Goal: Navigation & Orientation: Find specific page/section

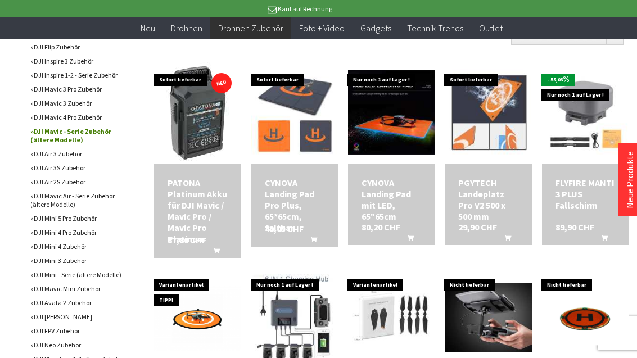
scroll to position [597, 0]
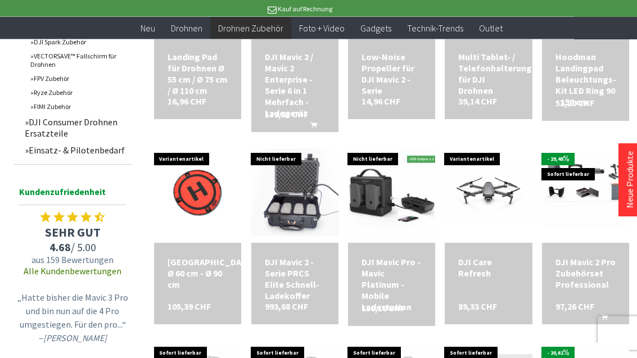
scroll to position [931, 0]
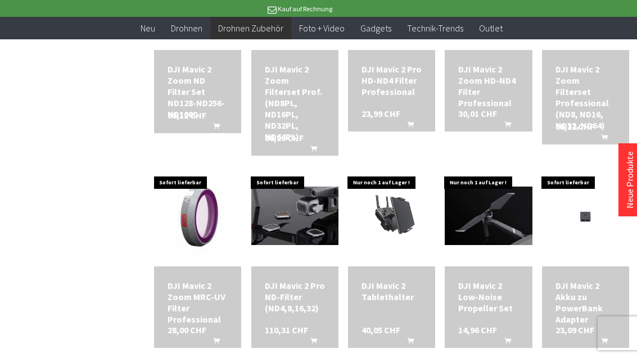
scroll to position [1760, 0]
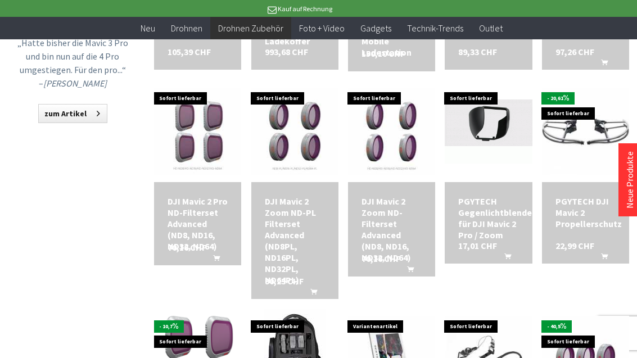
scroll to position [748, 0]
